Goal: Task Accomplishment & Management: Manage account settings

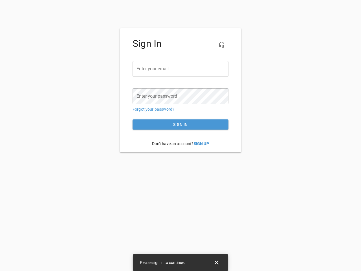
click at [222, 45] on icon "button" at bounding box center [221, 44] width 7 height 7
click at [180, 69] on input "email" at bounding box center [181, 69] width 96 height 16
click at [217, 262] on icon "Close" at bounding box center [217, 262] width 4 height 4
